Goal: Information Seeking & Learning: Check status

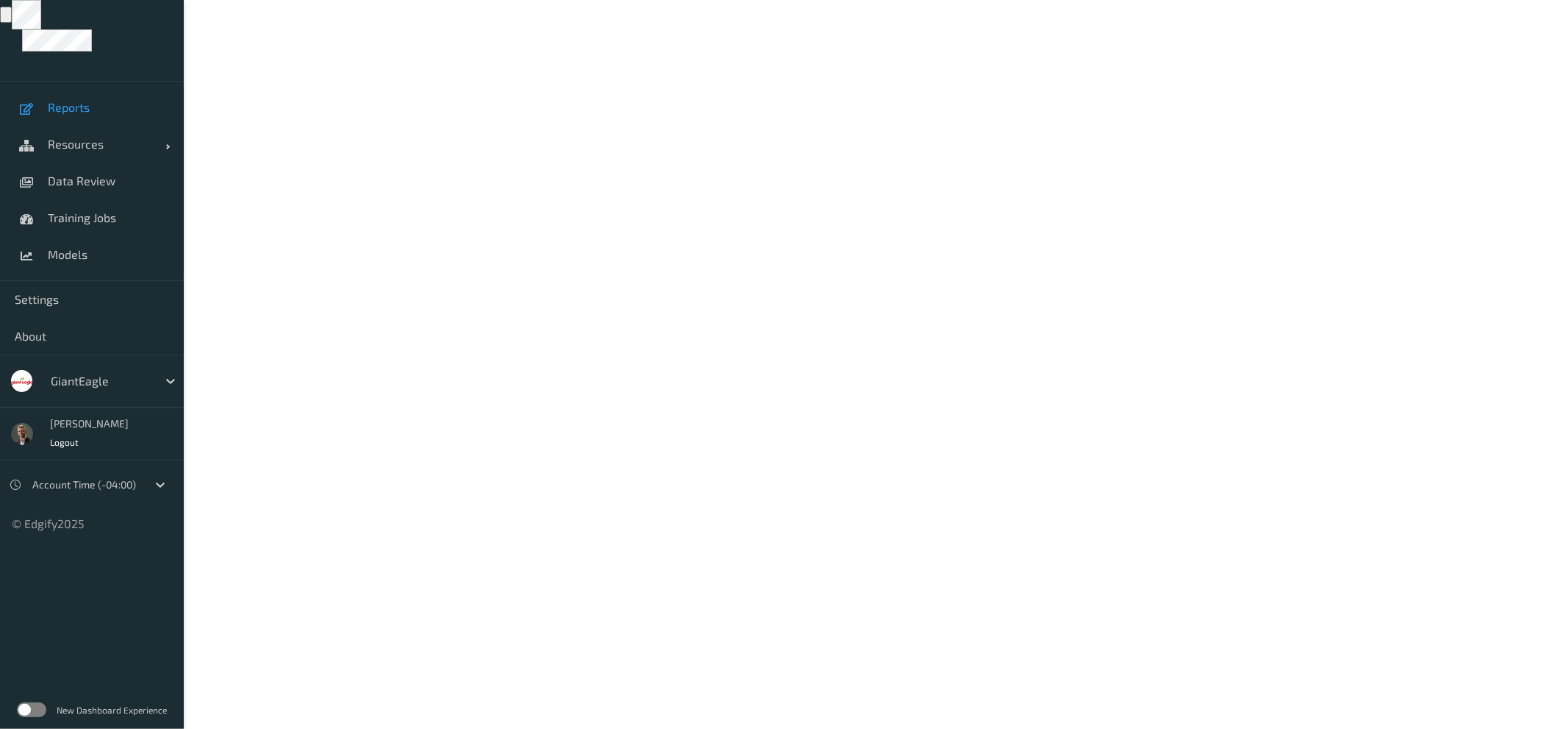
click at [72, 110] on span "Reports" at bounding box center [108, 107] width 121 height 15
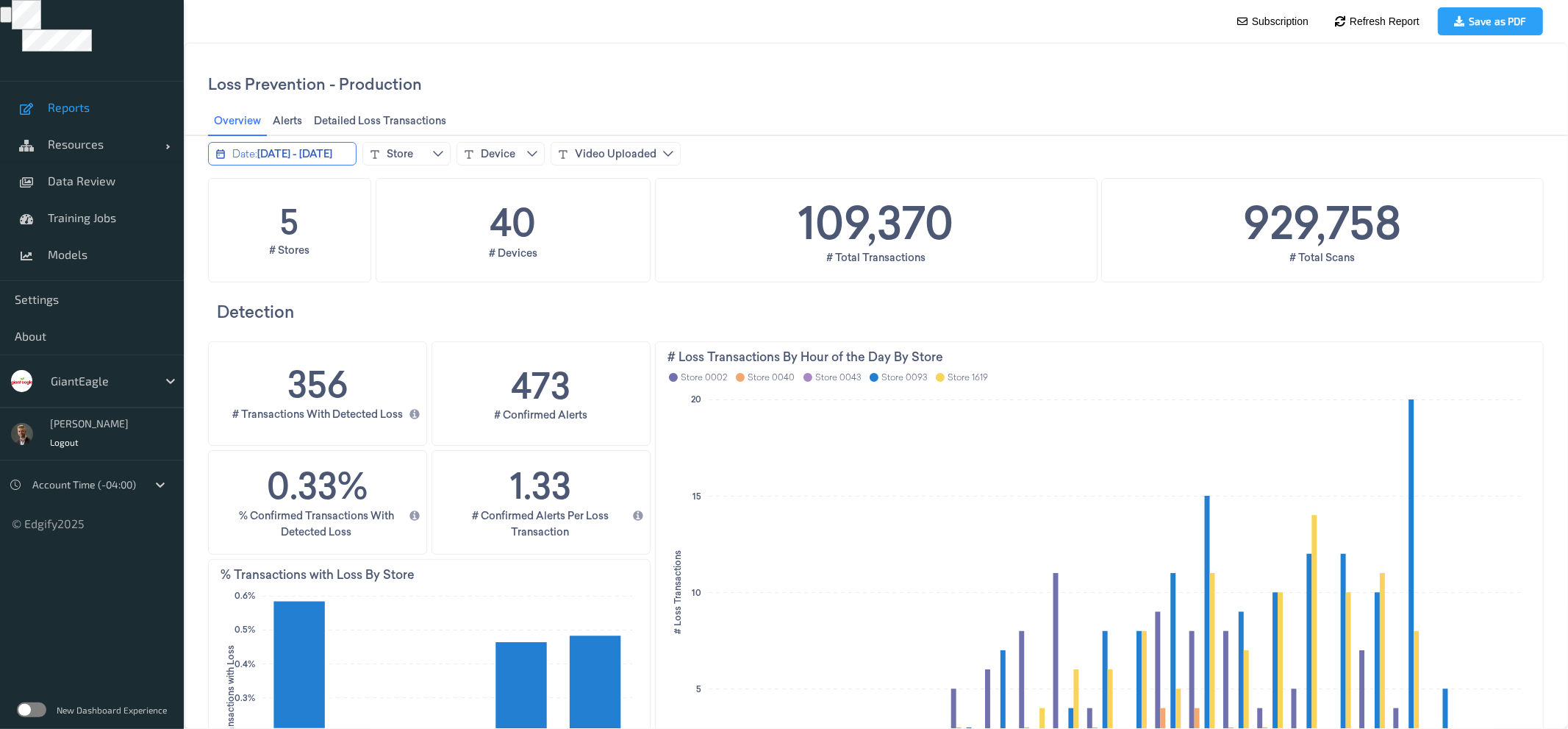
click at [331, 151] on span "[DATE] - [DATE]" at bounding box center [294, 152] width 75 height 15
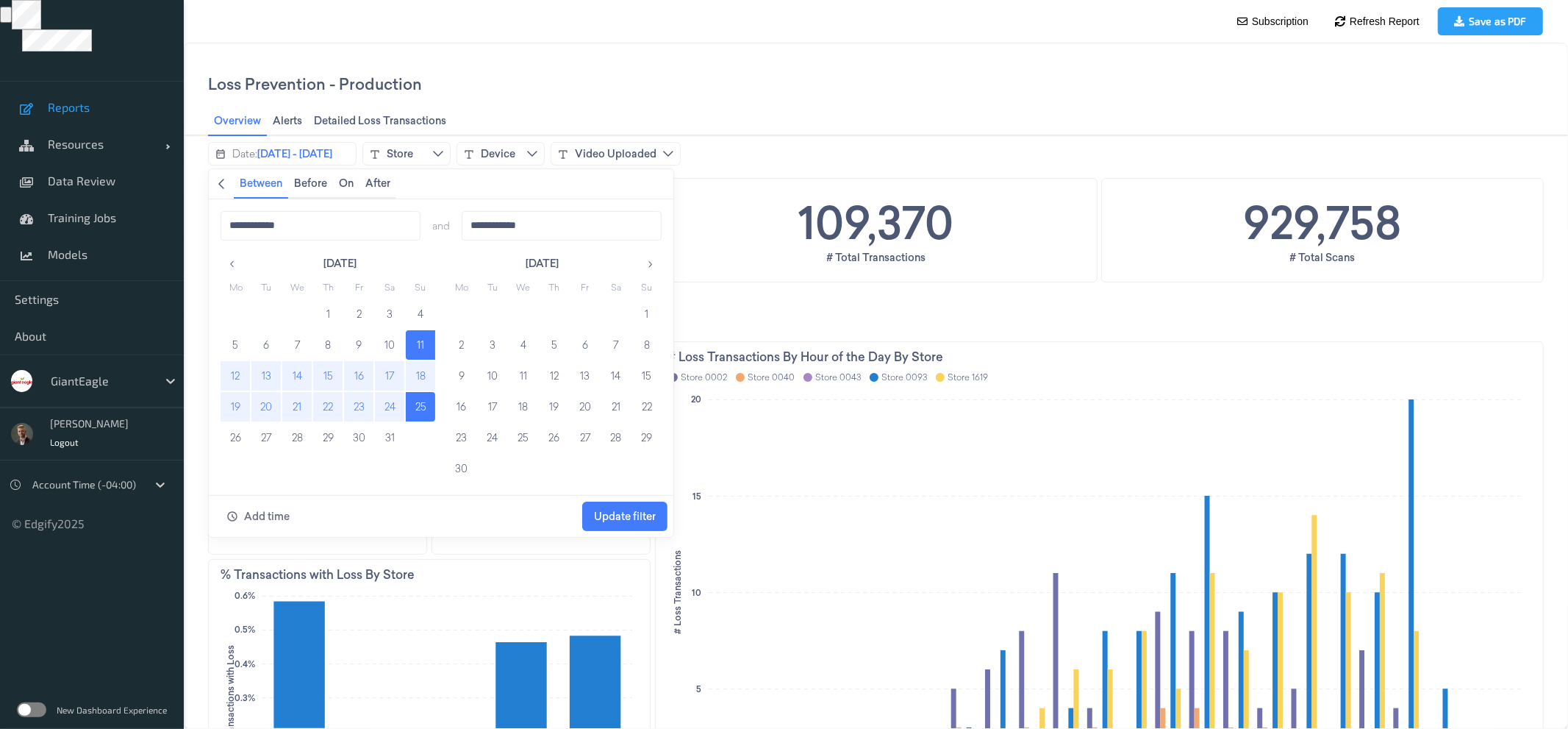
click at [649, 278] on th "Su" at bounding box center [646, 286] width 30 height 23
click at [649, 263] on icon "button" at bounding box center [649, 263] width 10 height 10
click at [457, 374] on button "11" at bounding box center [461, 375] width 30 height 30
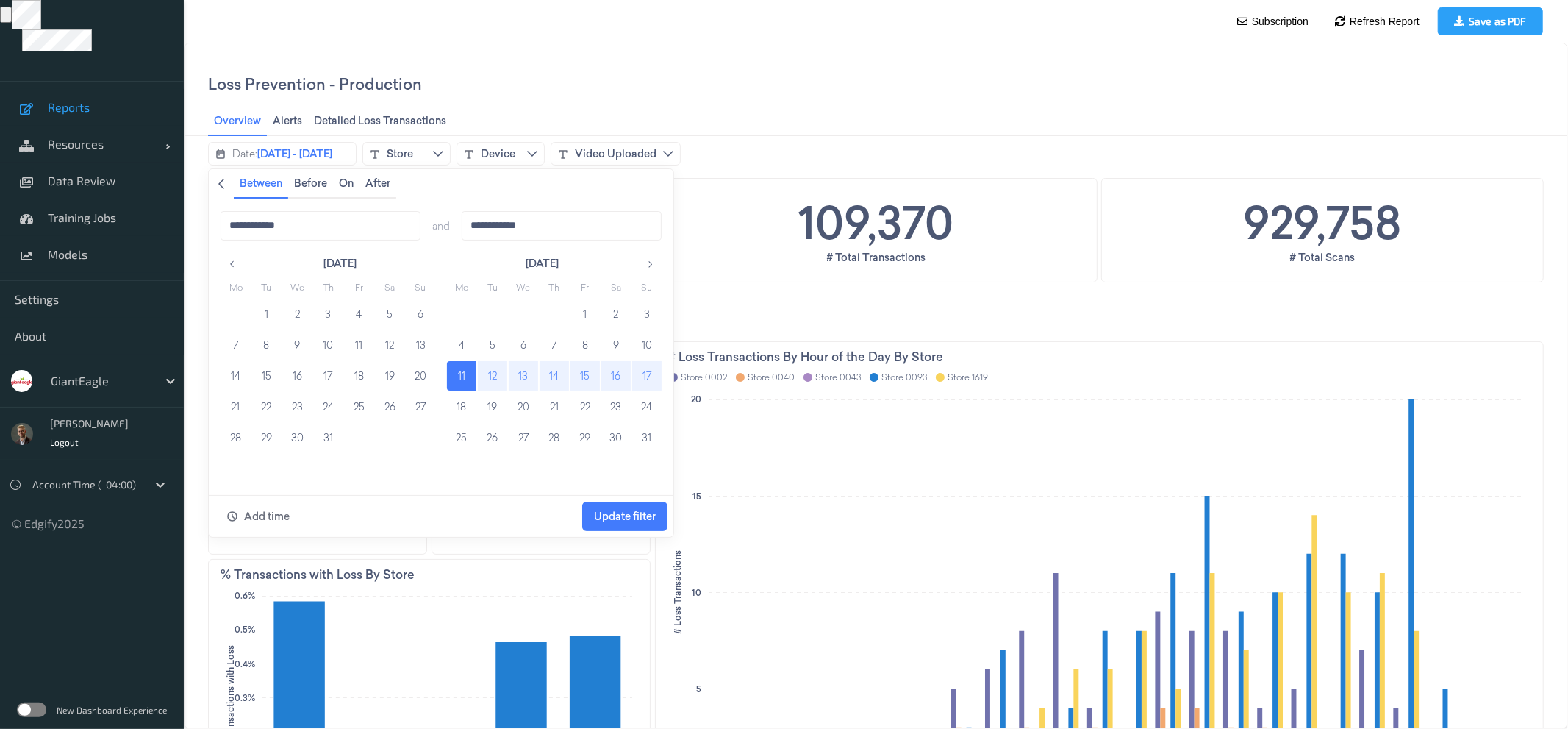
click at [646, 374] on button "17" at bounding box center [646, 375] width 30 height 30
type input "**********"
click at [461, 405] on button "18" at bounding box center [461, 406] width 30 height 30
click at [652, 410] on button "24" at bounding box center [646, 406] width 30 height 30
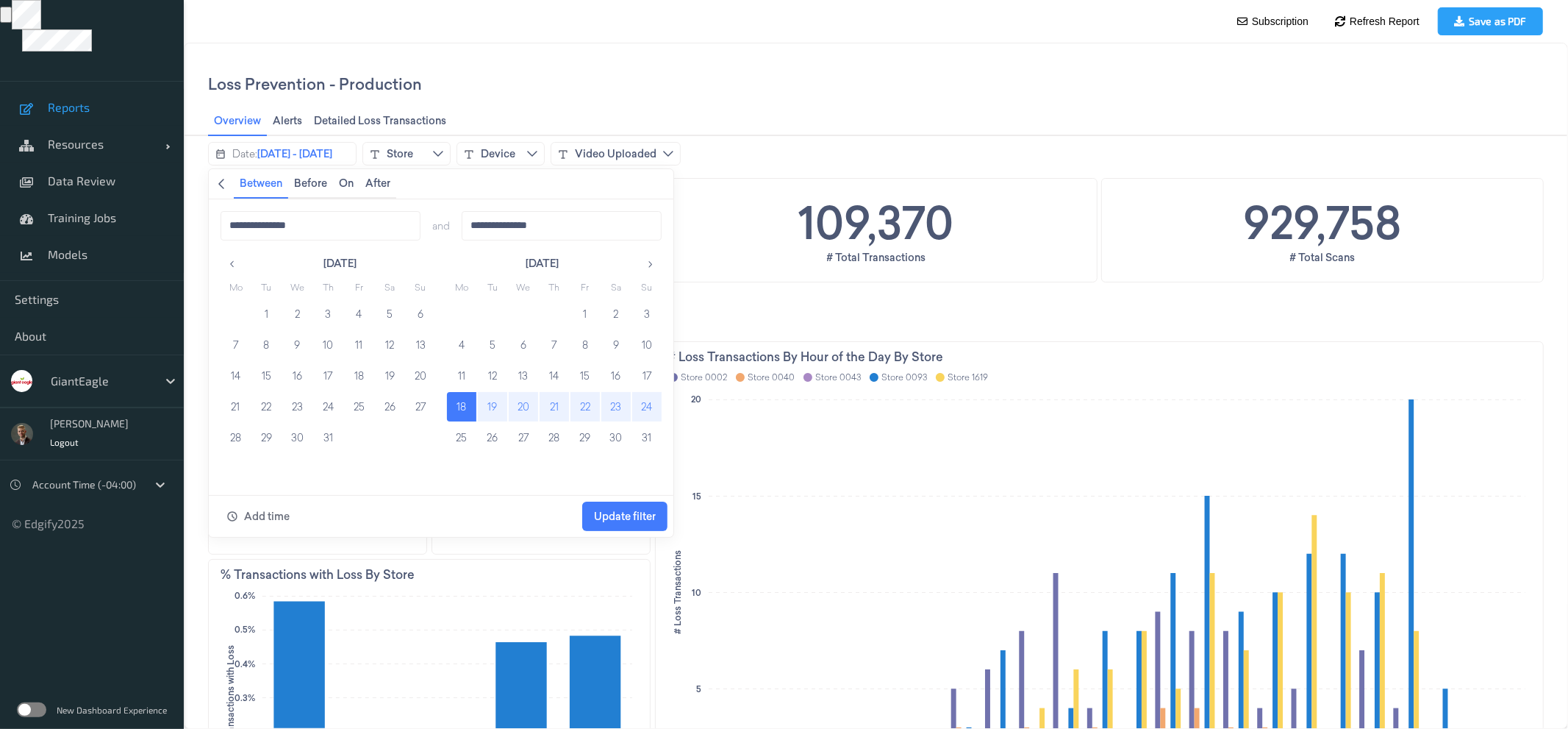
type input "**********"
click at [635, 524] on span "Update filter" at bounding box center [624, 516] width 61 height 28
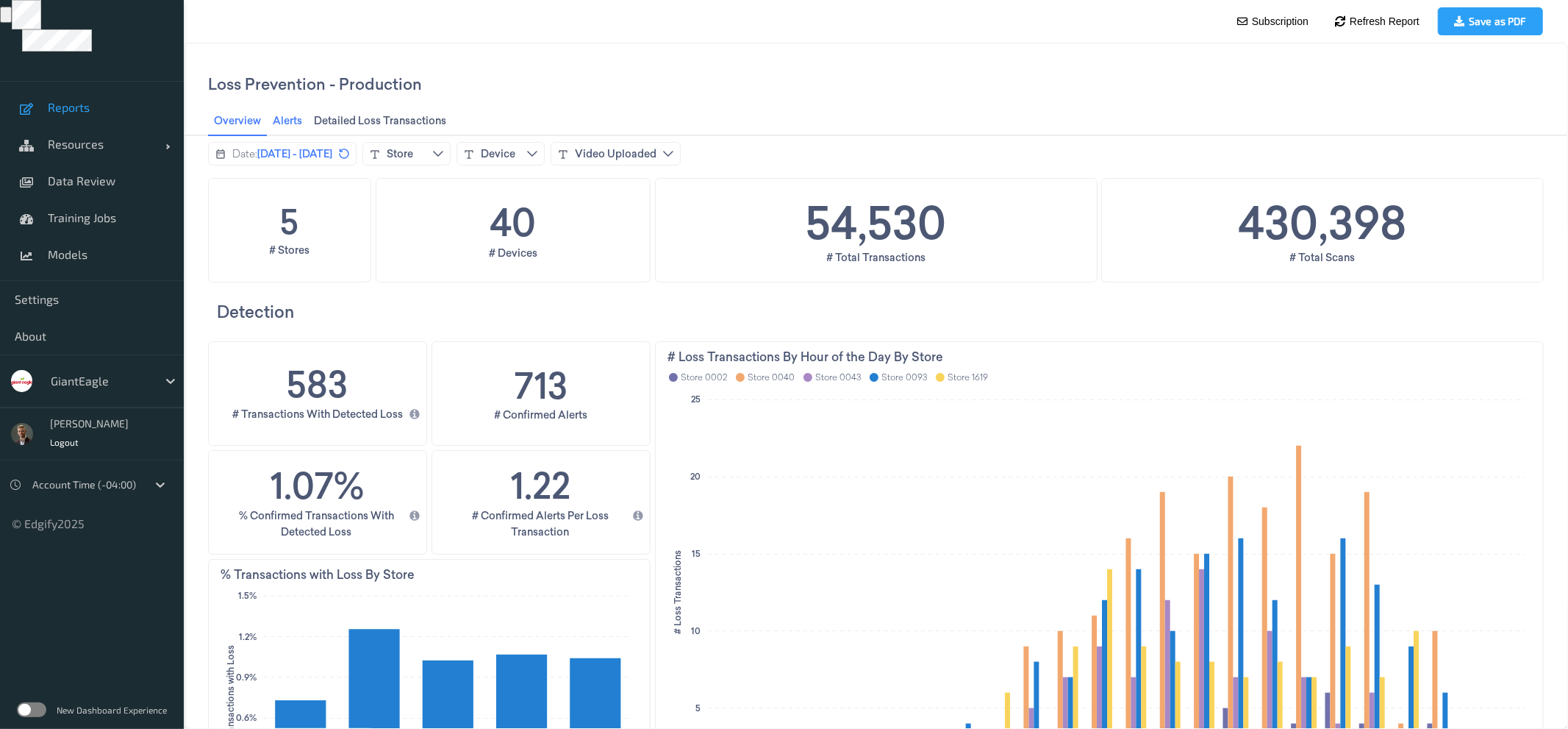
click at [288, 117] on span "Alerts Alerts" at bounding box center [286, 120] width 38 height 19
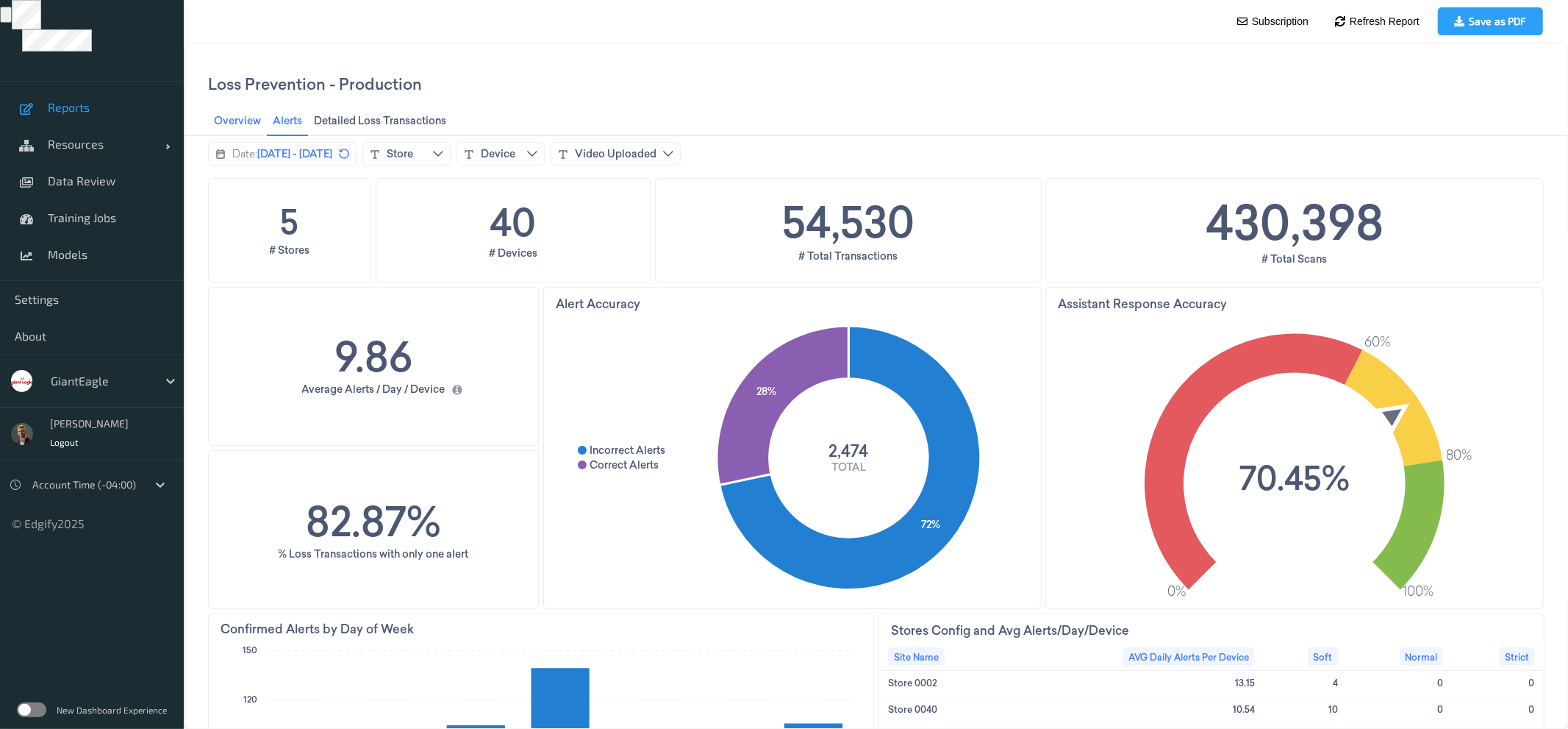
click at [234, 128] on span "Overview Overview" at bounding box center [236, 120] width 56 height 19
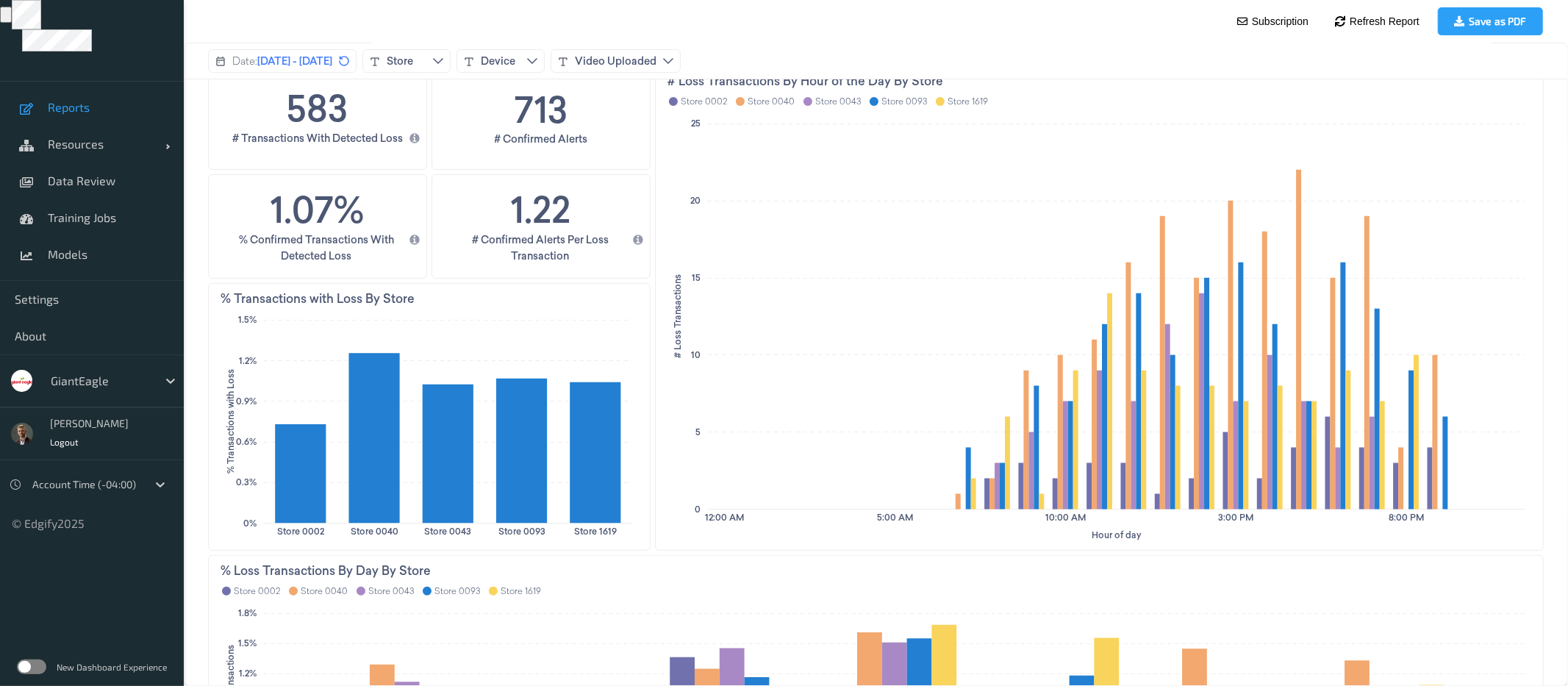
scroll to position [360, 0]
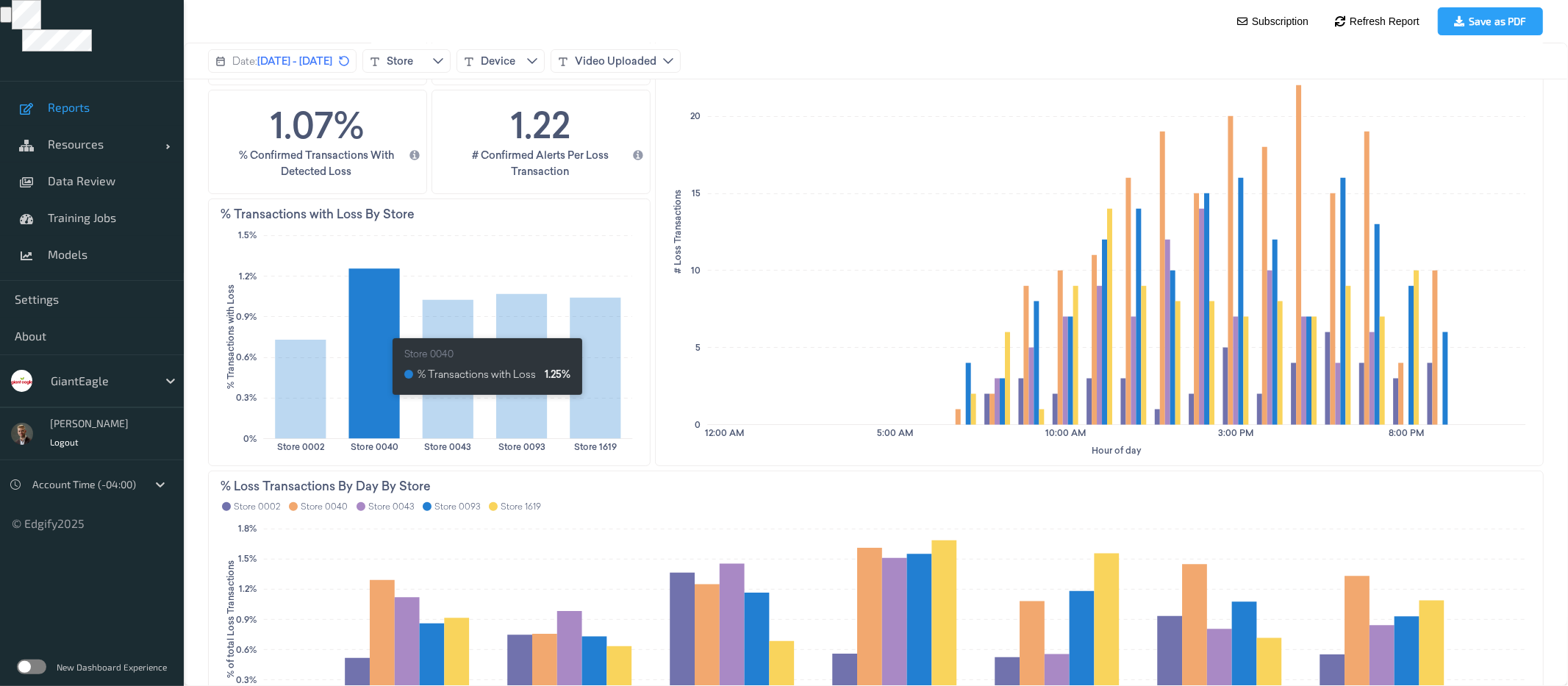
click at [384, 401] on icon at bounding box center [373, 353] width 51 height 170
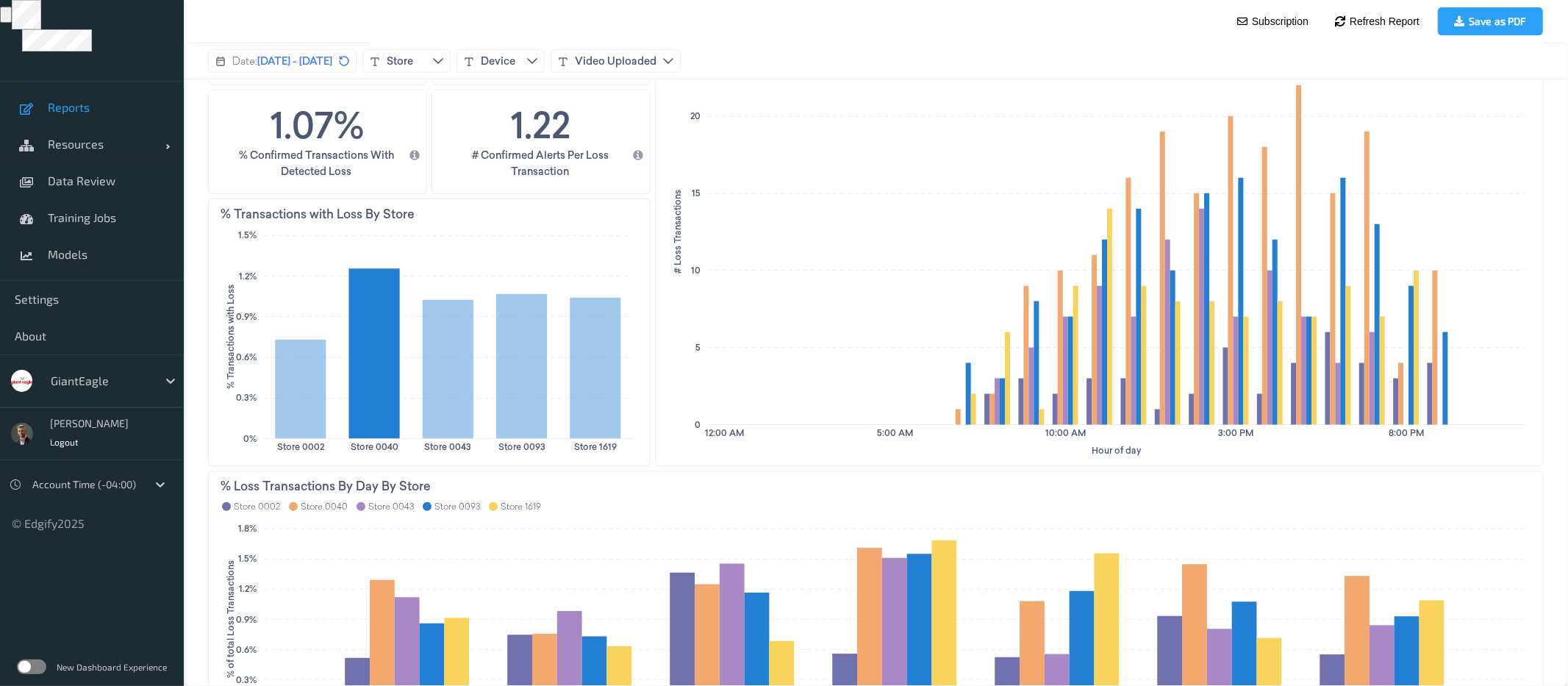
click at [367, 399] on icon at bounding box center [373, 353] width 51 height 170
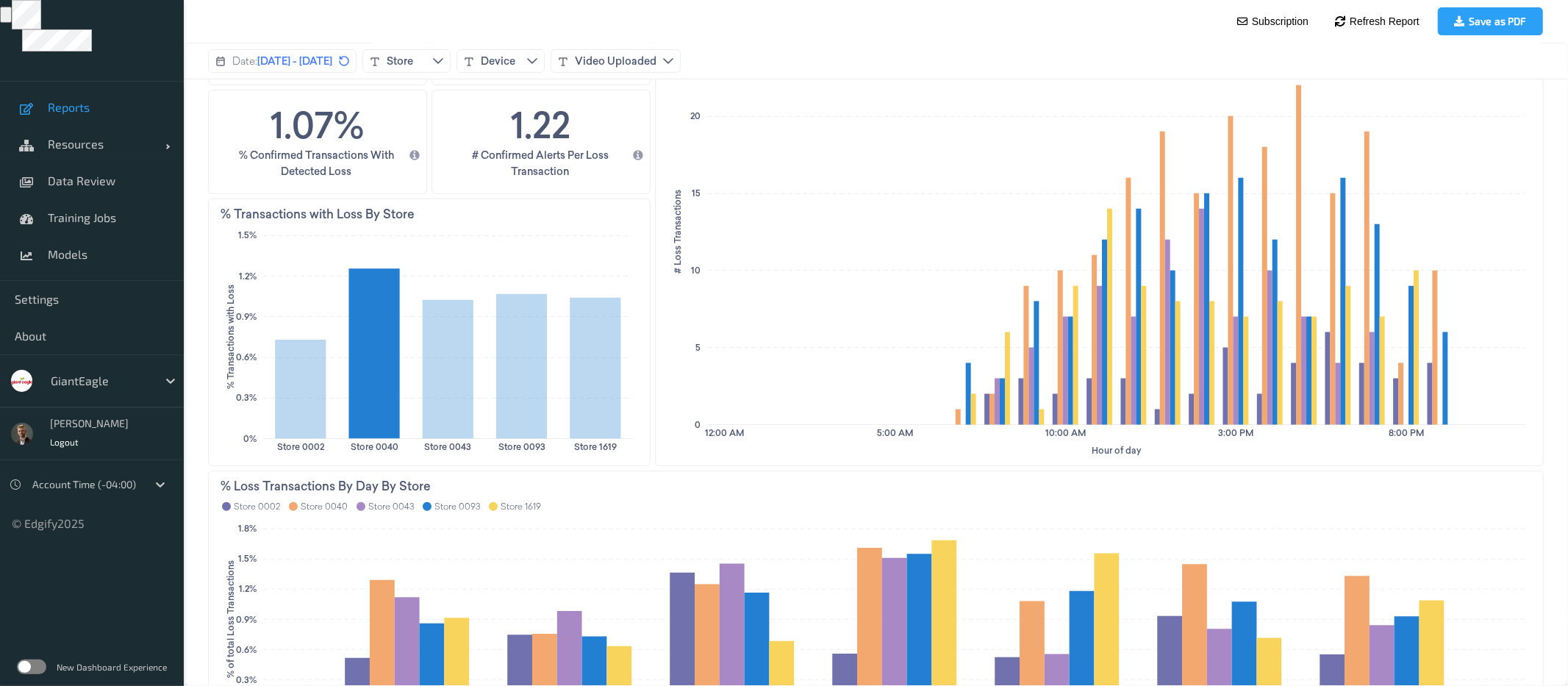
click at [367, 399] on icon at bounding box center [373, 353] width 51 height 170
click at [381, 383] on icon at bounding box center [373, 353] width 51 height 170
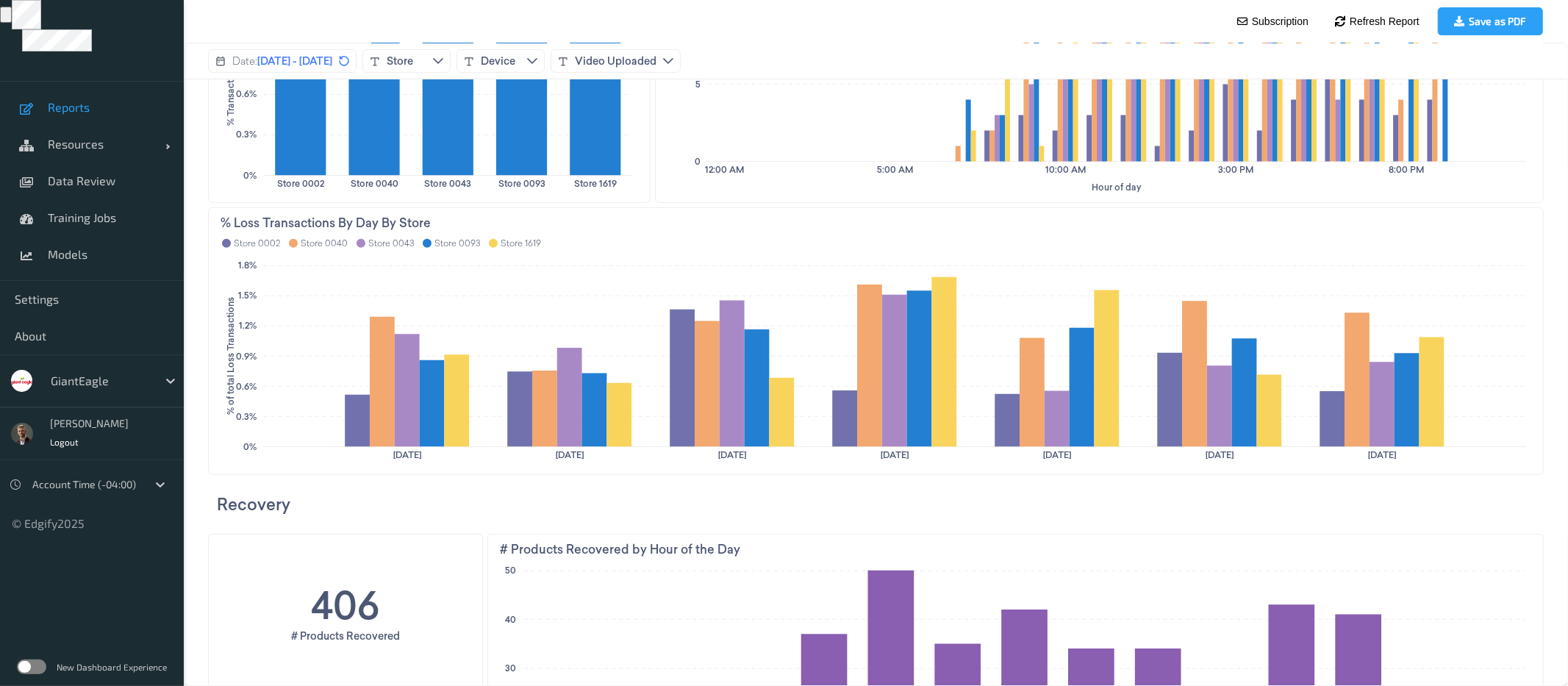
scroll to position [797, 0]
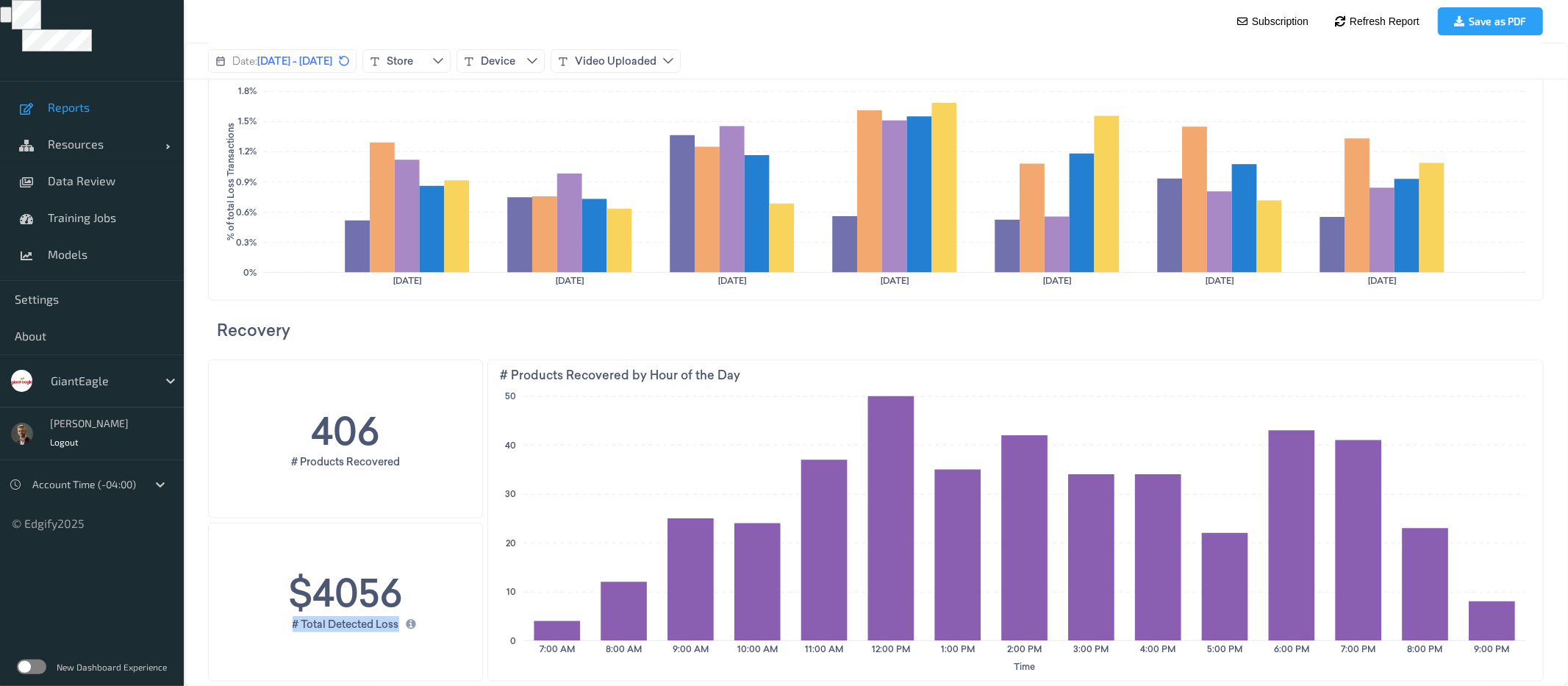
drag, startPoint x: 278, startPoint y: 621, endPoint x: 416, endPoint y: 620, distance: 138.0
click at [416, 620] on div "# Total Detected Loss" at bounding box center [345, 625] width 274 height 19
click at [431, 508] on div "406 # Products Recovered" at bounding box center [345, 438] width 274 height 157
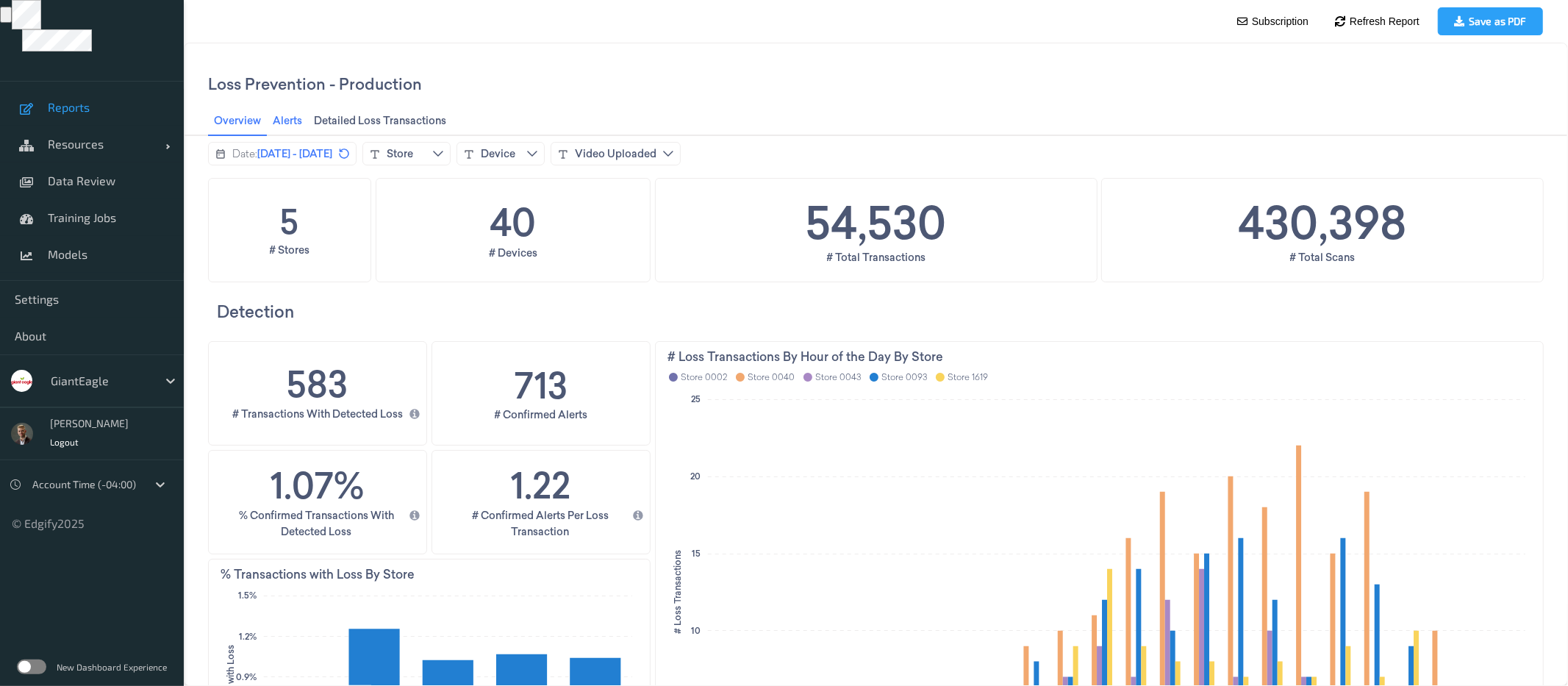
click at [290, 118] on span "Alerts Alerts" at bounding box center [286, 120] width 38 height 19
